Goal: Task Accomplishment & Management: Manage account settings

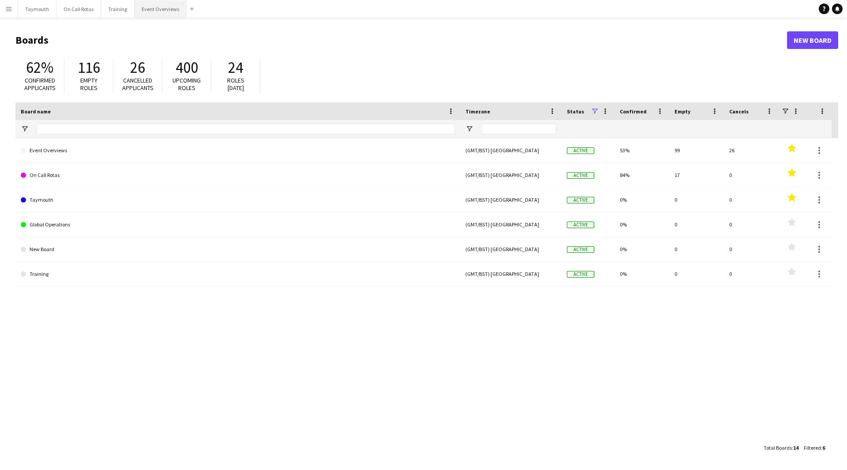
click at [152, 10] on button "Event Overviews Close" at bounding box center [160, 8] width 52 height 17
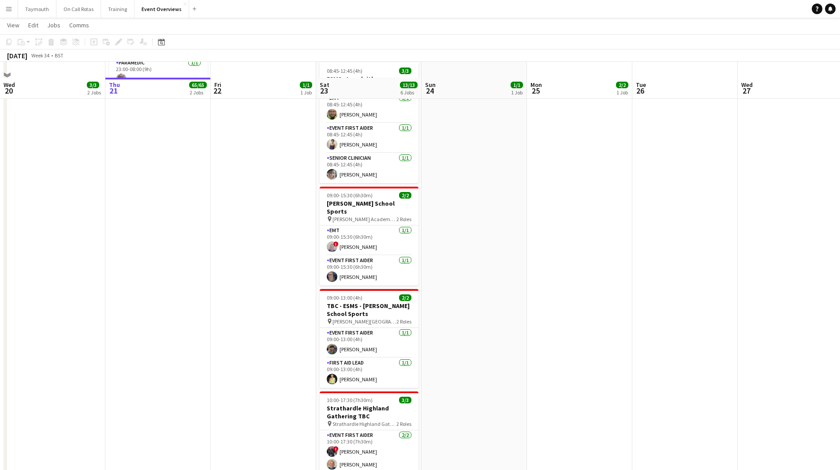
scroll to position [225, 0]
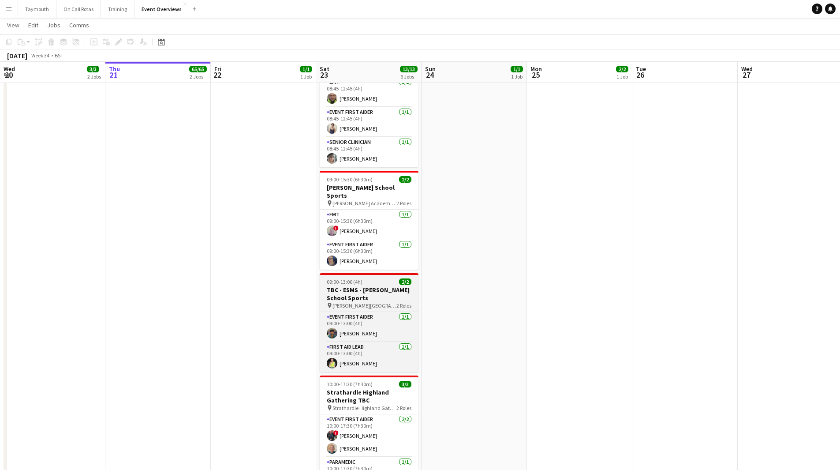
click at [384, 286] on h3 "TBC - ESMS - [PERSON_NAME] School Sports" at bounding box center [369, 294] width 99 height 16
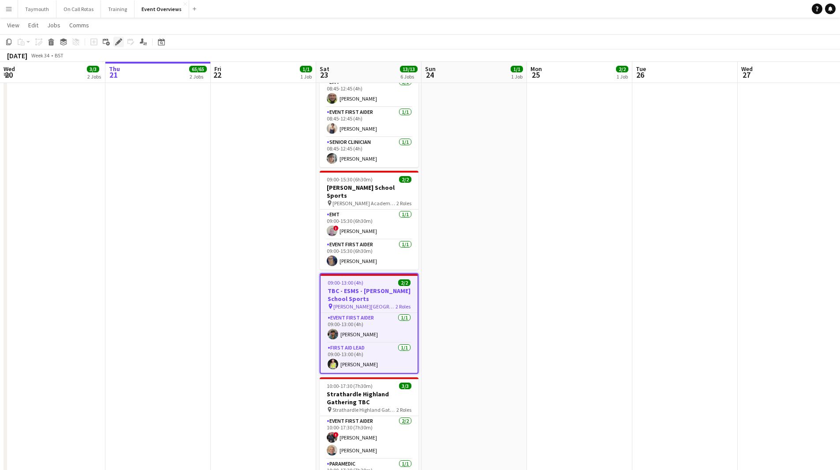
click at [122, 45] on icon "Edit" at bounding box center [118, 41] width 7 height 7
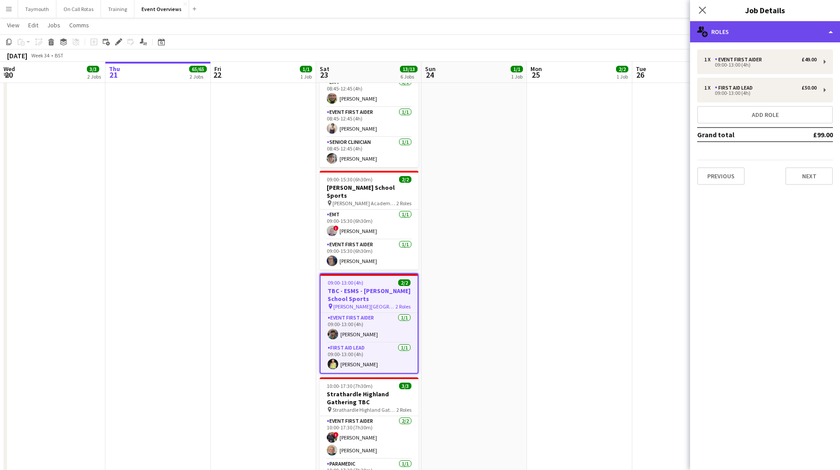
click at [810, 32] on div "multiple-users-add Roles" at bounding box center [765, 31] width 150 height 21
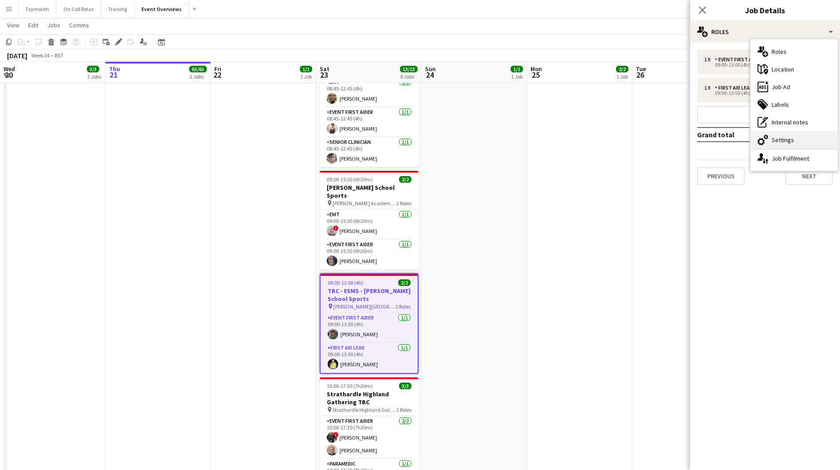
click at [805, 143] on div "cog-double-3 Settings" at bounding box center [793, 140] width 87 height 18
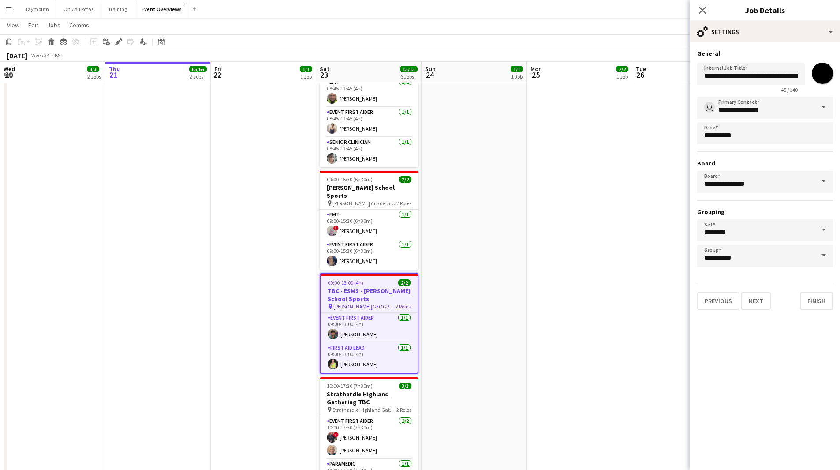
click at [819, 78] on input "*******" at bounding box center [822, 73] width 32 height 32
type input "*******"
drag, startPoint x: 818, startPoint y: 299, endPoint x: 810, endPoint y: 299, distance: 7.9
click at [818, 299] on button "Finish" at bounding box center [816, 301] width 33 height 18
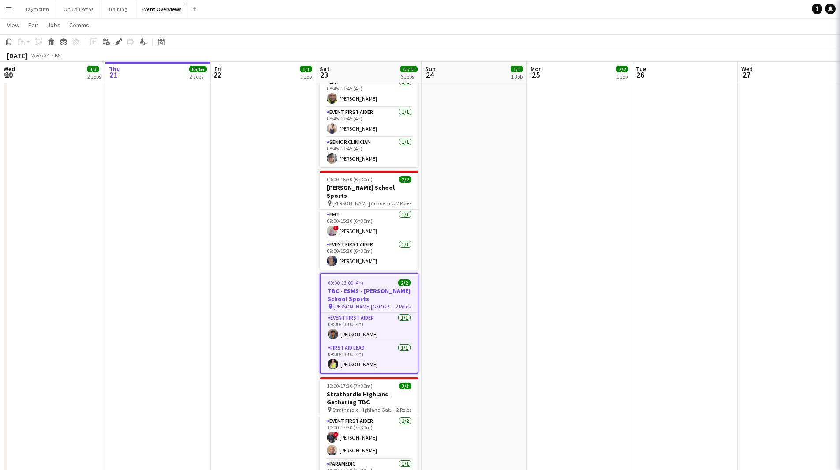
click at [534, 297] on app-date-cell "08:00-20:00 (12h) 2/2 OASIS '25 | Build and Break pin [GEOGRAPHIC_DATA] 2 Roles…" at bounding box center [579, 193] width 105 height 640
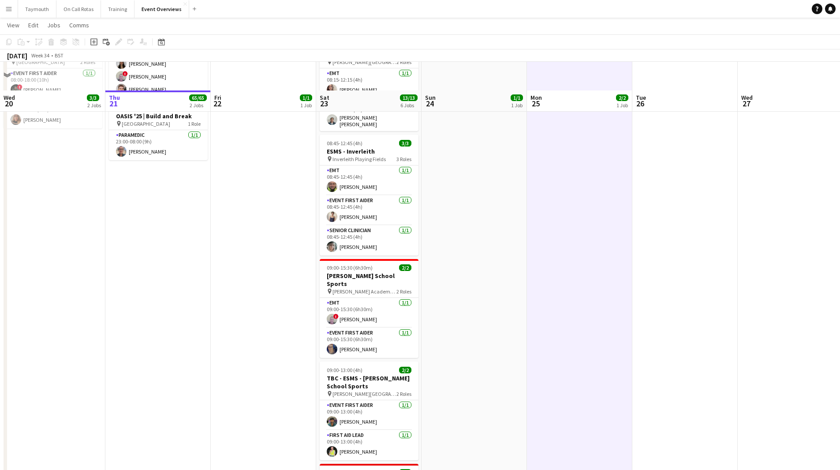
scroll to position [269, 0]
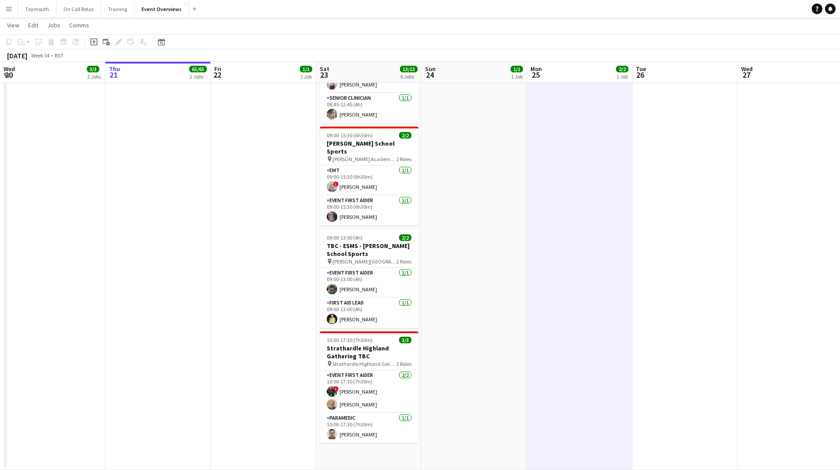
click at [370, 360] on span "Strathardle Highland Gathering" at bounding box center [364, 363] width 64 height 7
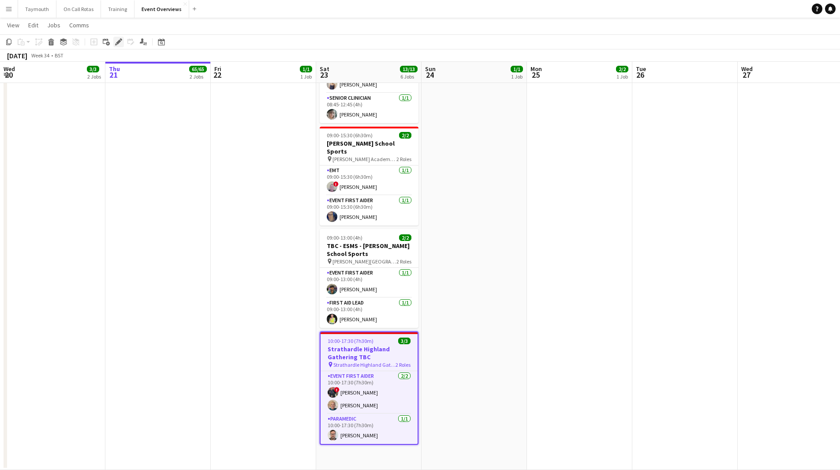
click at [120, 39] on icon at bounding box center [121, 39] width 2 height 2
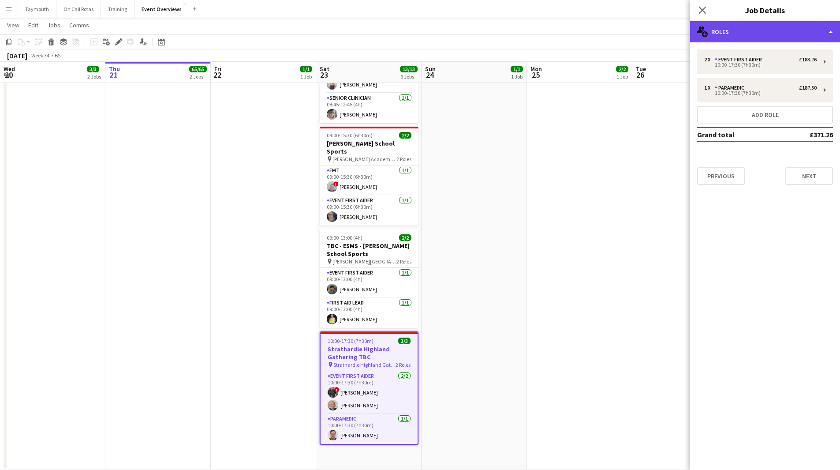
click at [780, 23] on div "multiple-users-add Roles" at bounding box center [765, 31] width 150 height 21
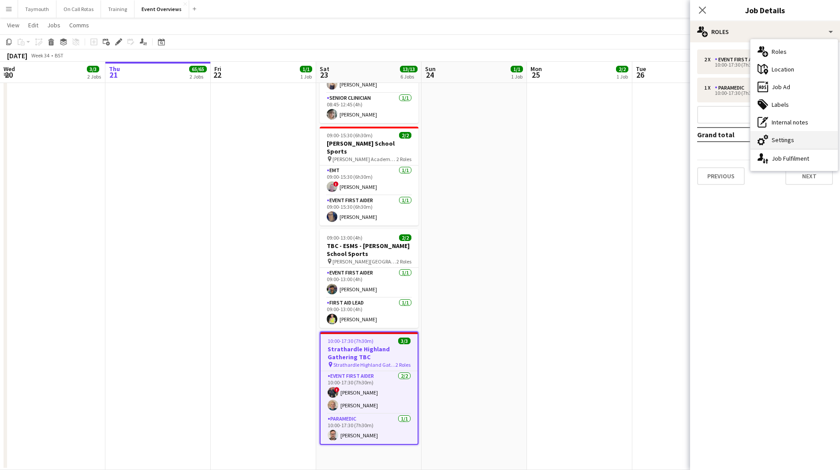
click at [806, 138] on div "cog-double-3 Settings" at bounding box center [793, 140] width 87 height 18
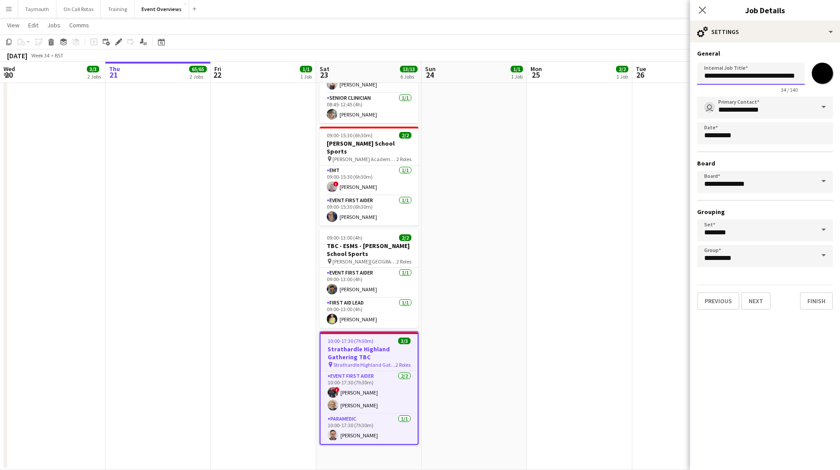
click at [789, 78] on input "**********" at bounding box center [751, 74] width 108 height 22
drag, startPoint x: 791, startPoint y: 78, endPoint x: 799, endPoint y: 75, distance: 7.8
click at [799, 75] on input "**********" at bounding box center [751, 74] width 108 height 22
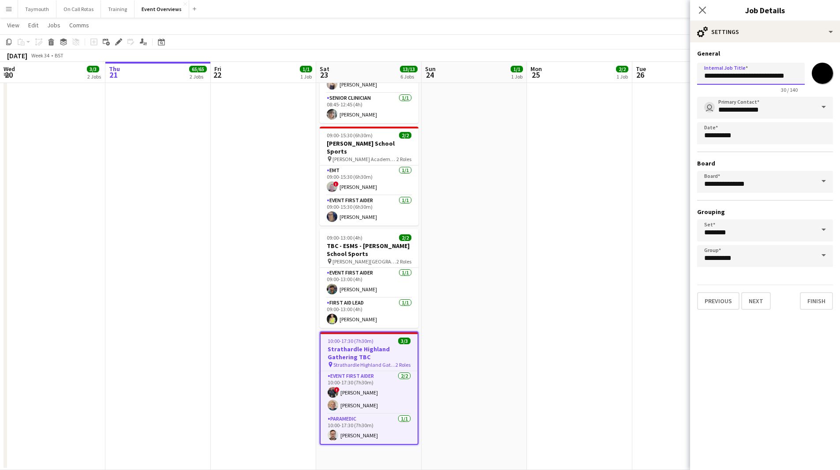
type input "**********"
click at [616, 184] on app-date-cell "08:00-20:00 (12h) 2/2 OASIS '25 | Build and Break pin [GEOGRAPHIC_DATA] 2 Roles…" at bounding box center [579, 149] width 105 height 640
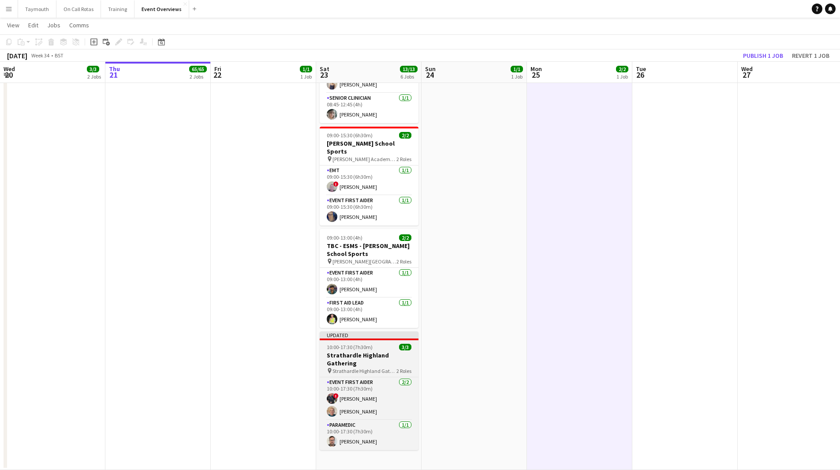
click at [369, 343] on span "10:00-17:30 (7h30m)" at bounding box center [350, 346] width 46 height 7
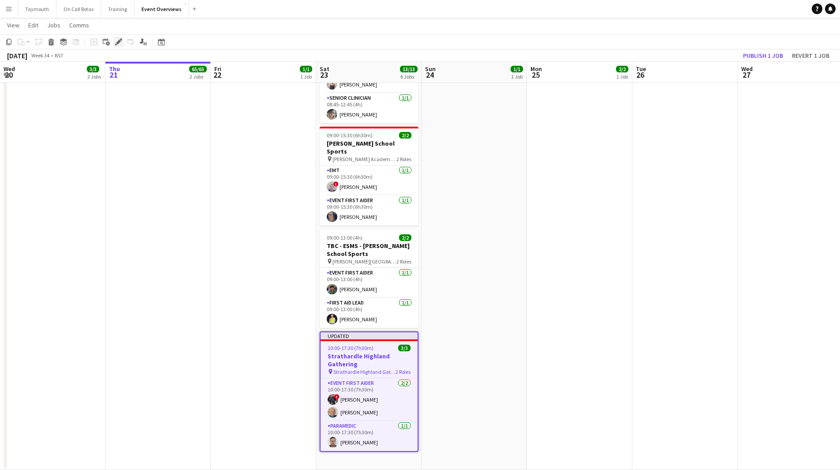
click at [117, 44] on icon at bounding box center [118, 42] width 5 height 5
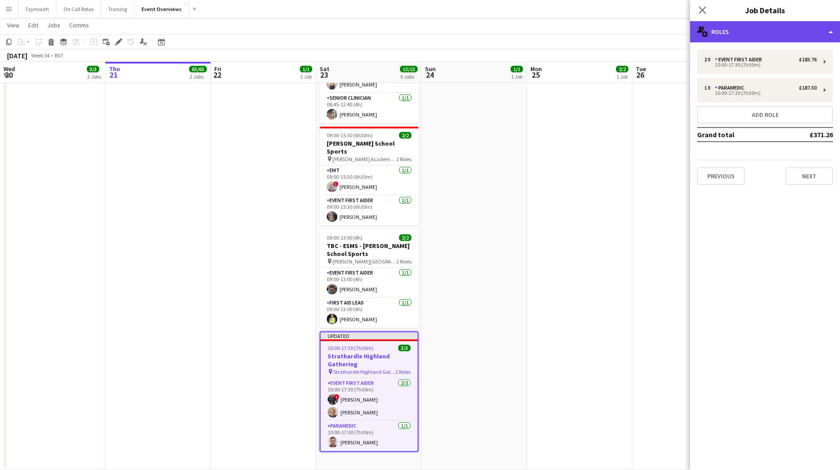
click at [746, 32] on div "multiple-users-add Roles" at bounding box center [765, 31] width 150 height 21
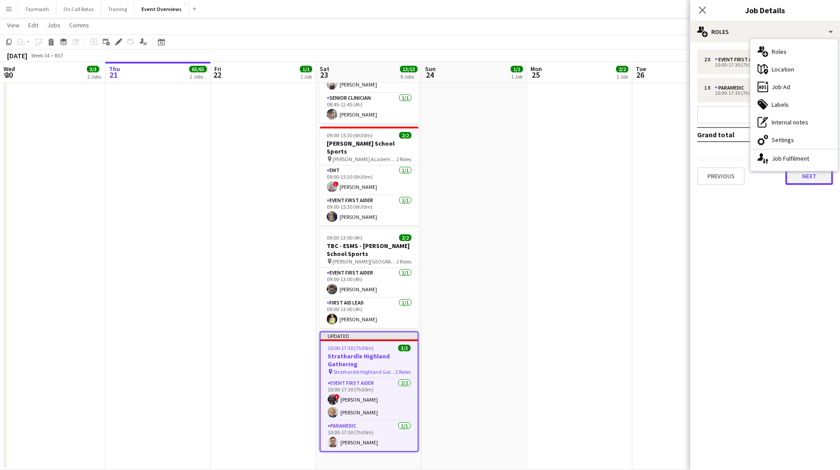
click at [798, 180] on button "Next" at bounding box center [809, 176] width 48 height 18
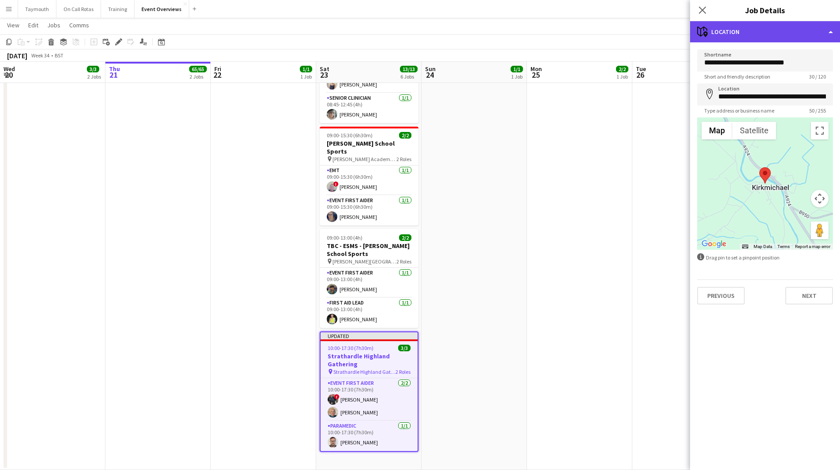
click at [750, 31] on div "maps-pin-1 Location" at bounding box center [765, 31] width 150 height 21
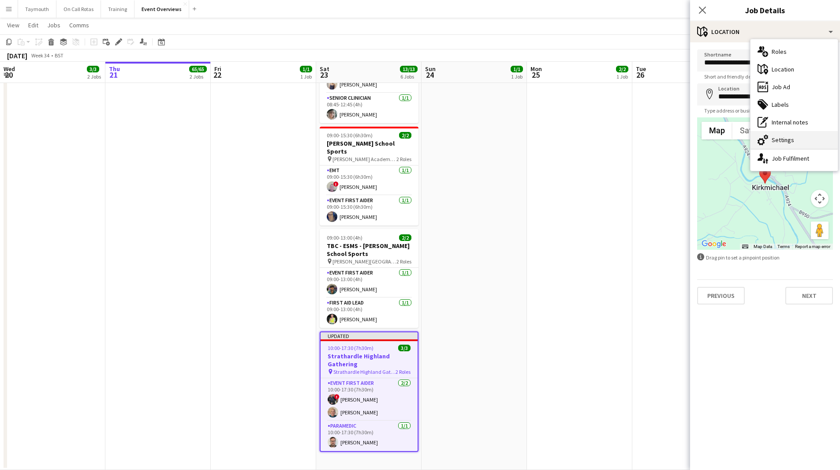
click at [798, 147] on div "cog-double-3 Settings" at bounding box center [793, 140] width 87 height 18
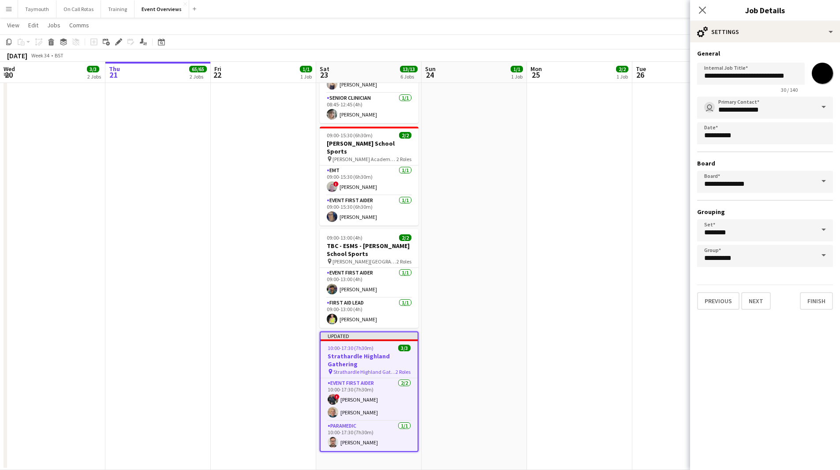
click at [820, 73] on input "*******" at bounding box center [822, 73] width 32 height 32
type input "*******"
drag, startPoint x: 602, startPoint y: 162, endPoint x: 600, endPoint y: 166, distance: 4.8
click at [602, 162] on app-date-cell "08:00-20:00 (12h) 2/2 OASIS '25 | Build and Break pin [GEOGRAPHIC_DATA] 2 Roles…" at bounding box center [579, 149] width 105 height 640
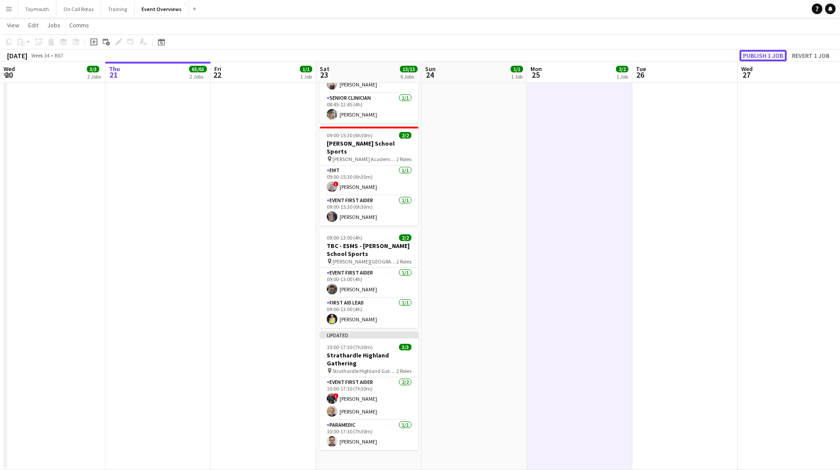
click at [769, 55] on button "Publish 1 job" at bounding box center [762, 55] width 47 height 11
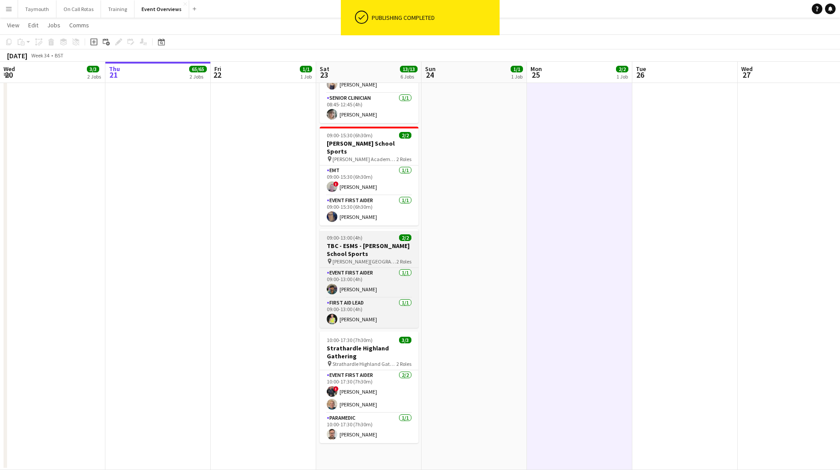
click at [375, 234] on div "09:00-13:00 (4h) 2/2" at bounding box center [369, 237] width 99 height 7
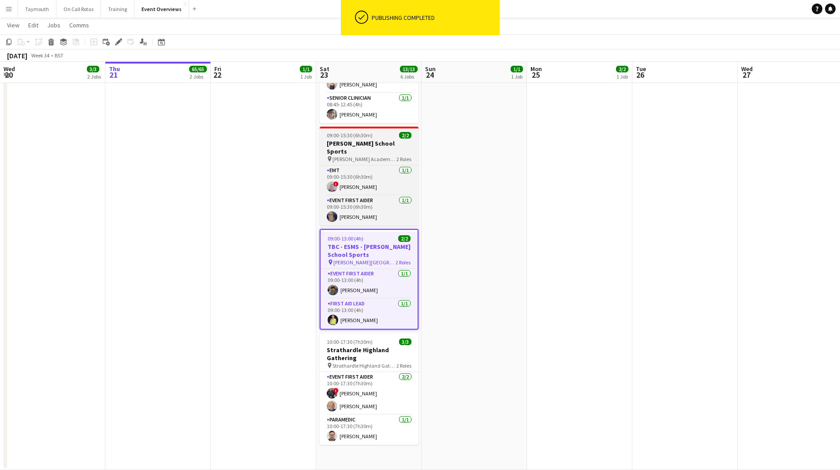
click at [355, 144] on h3 "[PERSON_NAME] School Sports" at bounding box center [369, 147] width 99 height 16
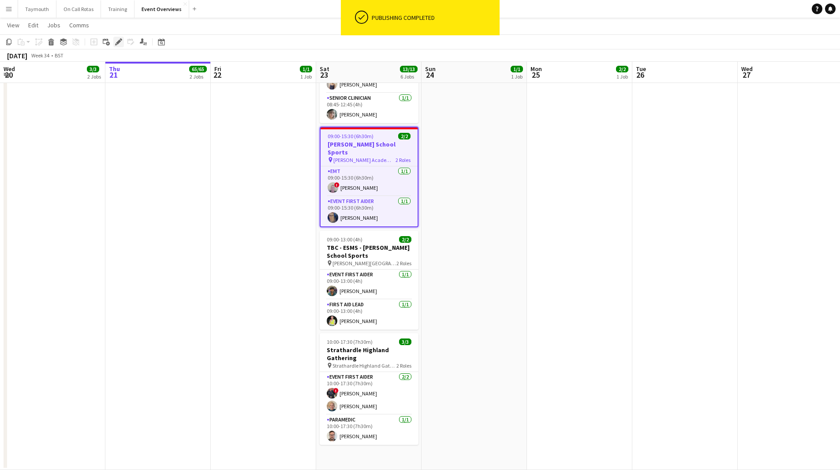
click at [119, 42] on icon at bounding box center [118, 42] width 5 height 5
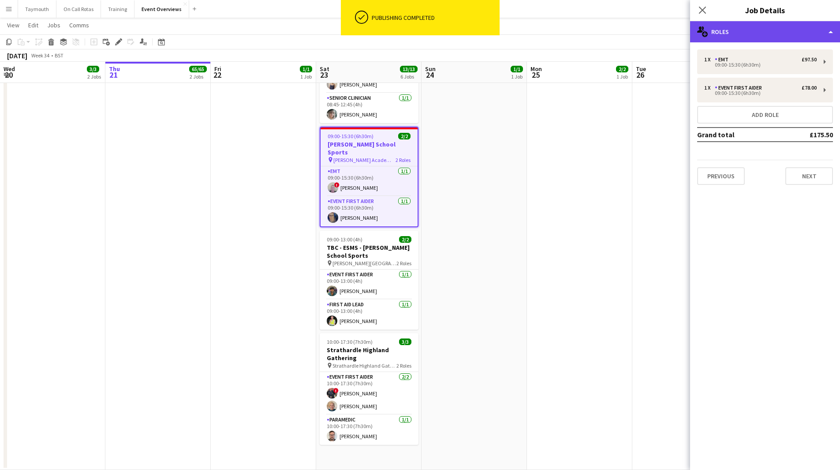
click at [814, 41] on div "multiple-users-add Roles" at bounding box center [765, 31] width 150 height 21
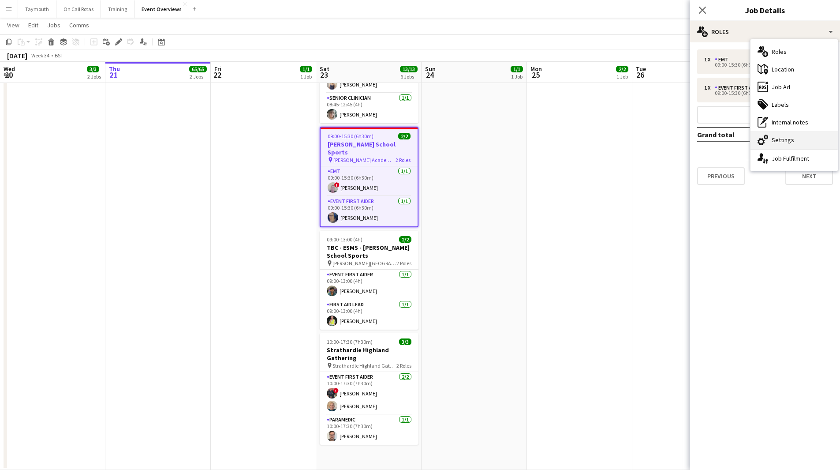
click at [811, 136] on div "cog-double-3 Settings" at bounding box center [793, 140] width 87 height 18
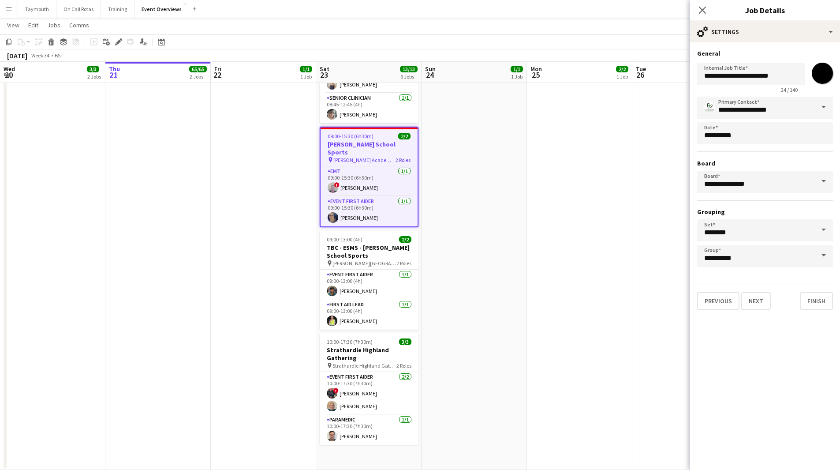
click at [824, 77] on input "*******" at bounding box center [822, 73] width 32 height 32
type input "*******"
click at [806, 303] on button "Finish" at bounding box center [816, 301] width 33 height 18
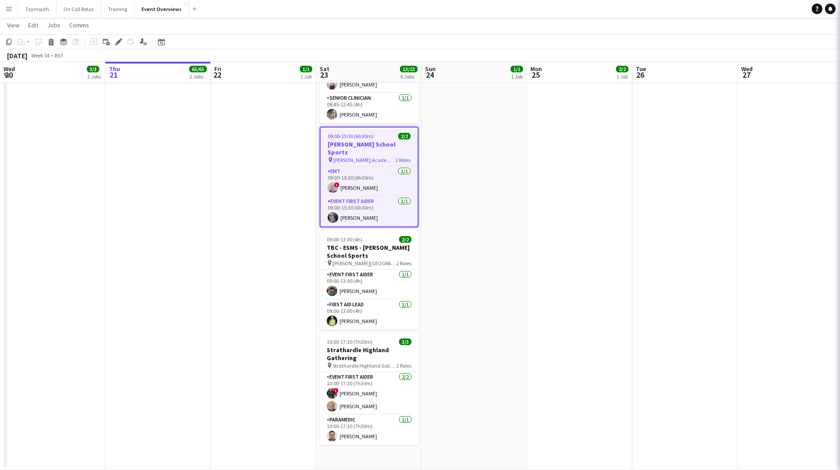
click at [530, 240] on app-date-cell "08:00-20:00 (12h) 2/2 OASIS '25 | Build and Break pin [GEOGRAPHIC_DATA] 2 Roles…" at bounding box center [579, 149] width 105 height 640
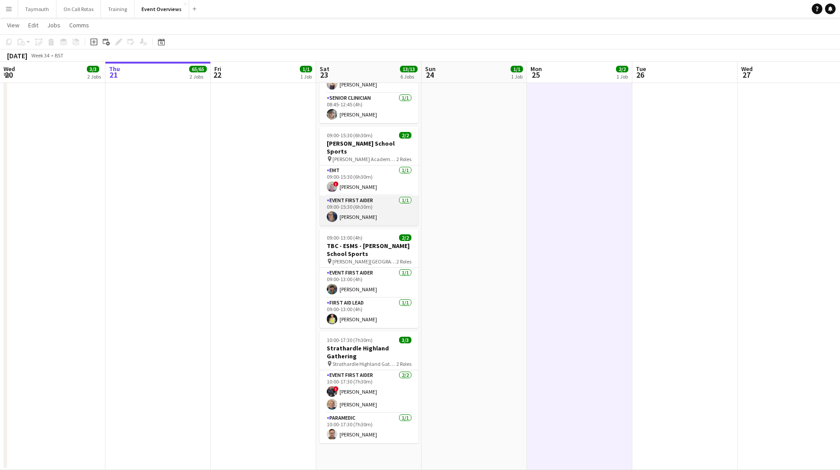
click at [369, 202] on app-card-role "Event First Aider [DATE] 09:00-15:30 (6h30m) [PERSON_NAME]" at bounding box center [369, 210] width 99 height 30
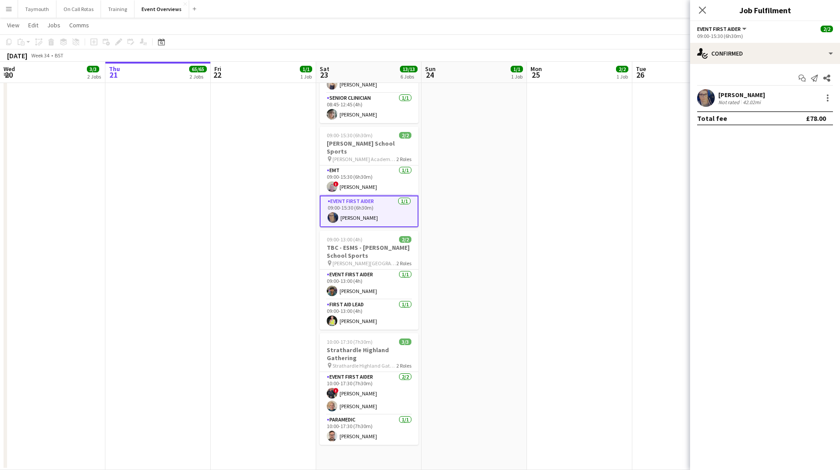
click at [754, 93] on div "[PERSON_NAME]" at bounding box center [741, 95] width 47 height 8
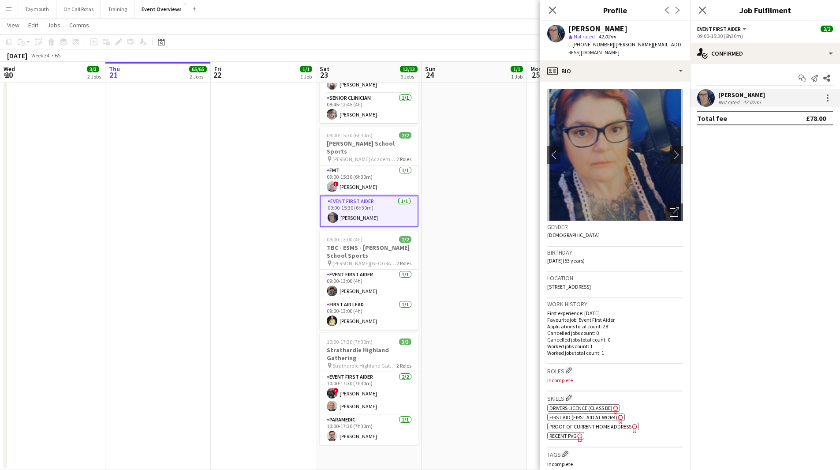
drag, startPoint x: 366, startPoint y: 170, endPoint x: 479, endPoint y: 154, distance: 113.9
click at [366, 170] on app-card-role "EMT [DATE] 09:00-15:30 (6h30m) ! [PERSON_NAME]" at bounding box center [369, 180] width 99 height 30
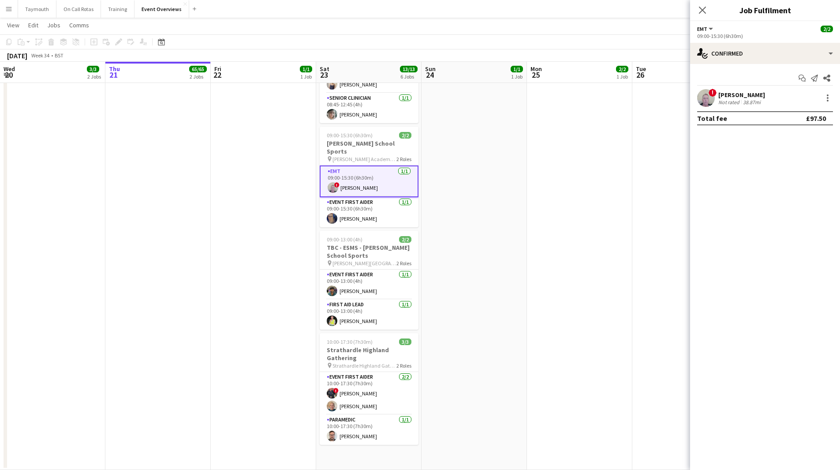
click at [731, 93] on div "[PERSON_NAME]" at bounding box center [741, 95] width 47 height 8
